Goal: Information Seeking & Learning: Understand process/instructions

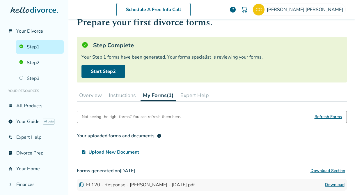
scroll to position [20, 0]
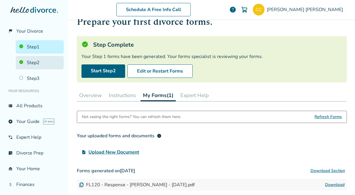
click at [40, 56] on link "Step 2" at bounding box center [40, 62] width 48 height 13
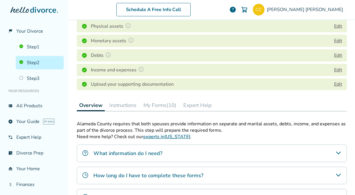
scroll to position [93, 0]
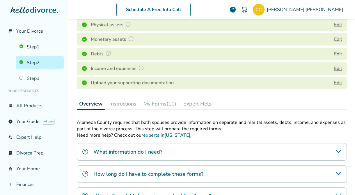
click at [162, 104] on button "My Forms (10)" at bounding box center [160, 104] width 38 height 12
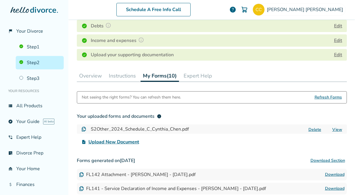
scroll to position [113, 0]
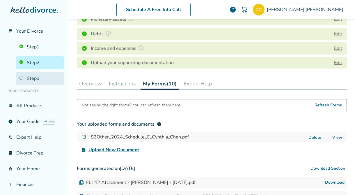
click at [41, 78] on link "Step 3" at bounding box center [40, 78] width 48 height 13
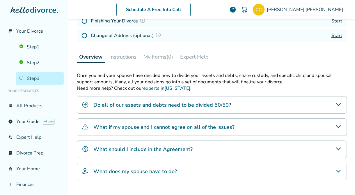
scroll to position [100, 0]
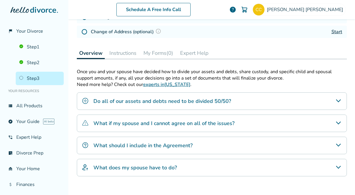
click at [180, 99] on h4 "Do all of our assets and debts need to be divided 50/50?" at bounding box center [162, 101] width 138 height 8
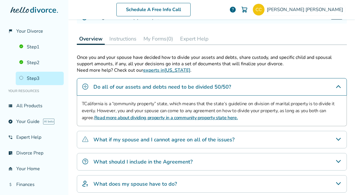
scroll to position [121, 0]
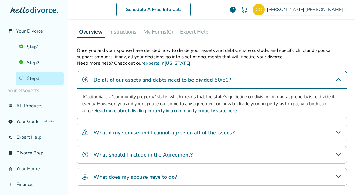
click at [177, 132] on h4 "What if my spouse and I cannot agree on all of the issues?" at bounding box center [163, 133] width 141 height 8
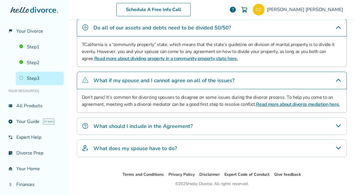
click at [169, 130] on div "What should I include in the Agreement?" at bounding box center [212, 125] width 270 height 17
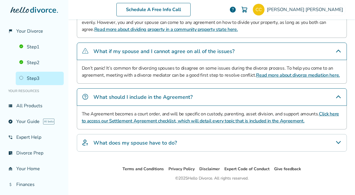
scroll to position [213, 0]
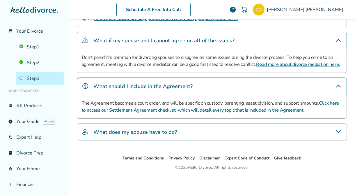
click at [163, 130] on h4 "What does my spouse have to do?" at bounding box center [135, 132] width 84 height 8
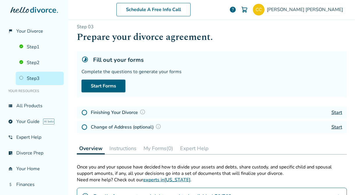
scroll to position [0, 0]
